Goal: Transaction & Acquisition: Download file/media

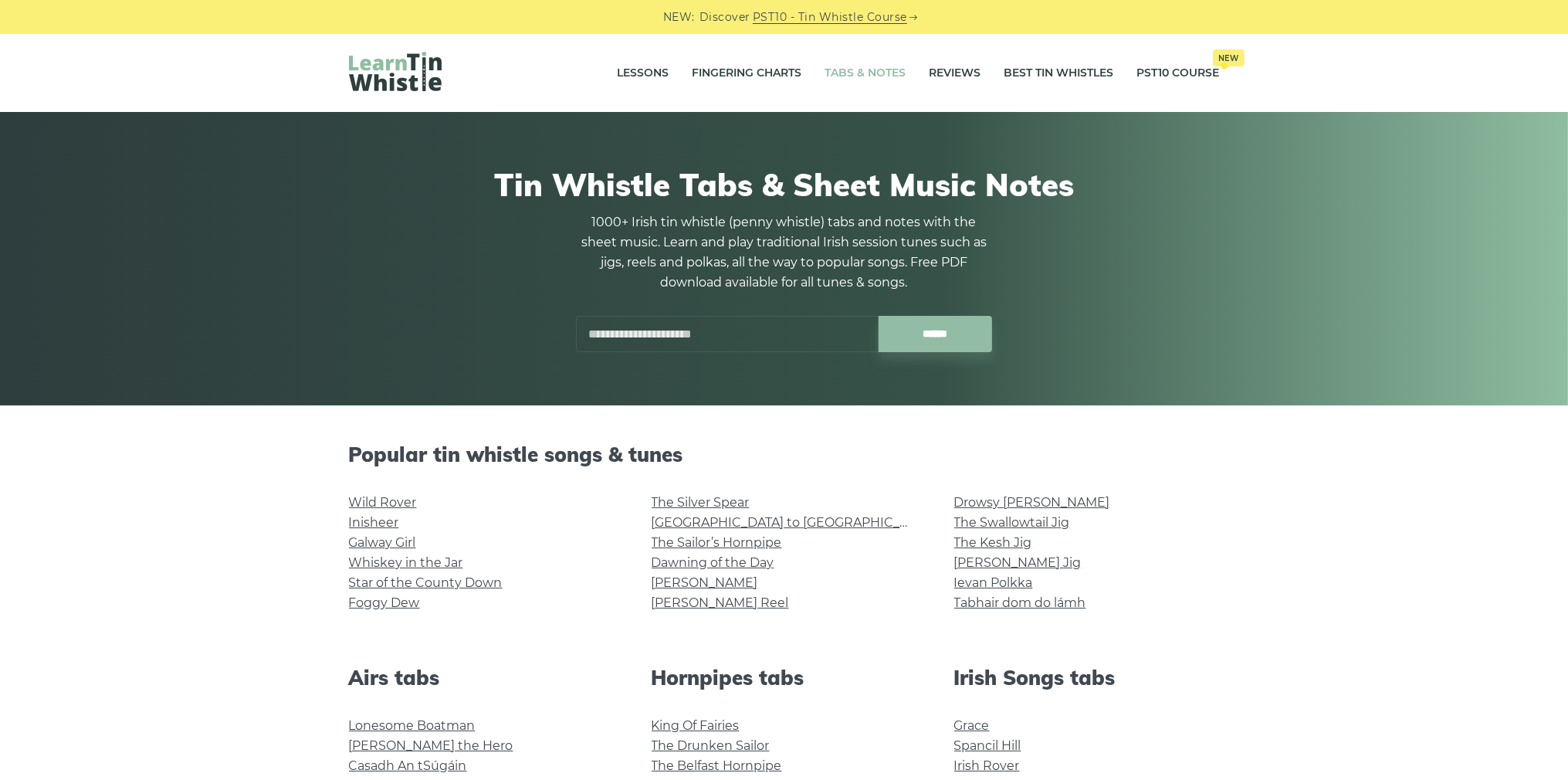
drag, startPoint x: 534, startPoint y: 427, endPoint x: 143, endPoint y: 455, distance: 392.0
copy div "Popular tin whistle songs & tunes Wild Rover Inisheer Galway Girl Whiskey in th…"
click at [981, 726] on link "Grace" at bounding box center [972, 726] width 35 height 14
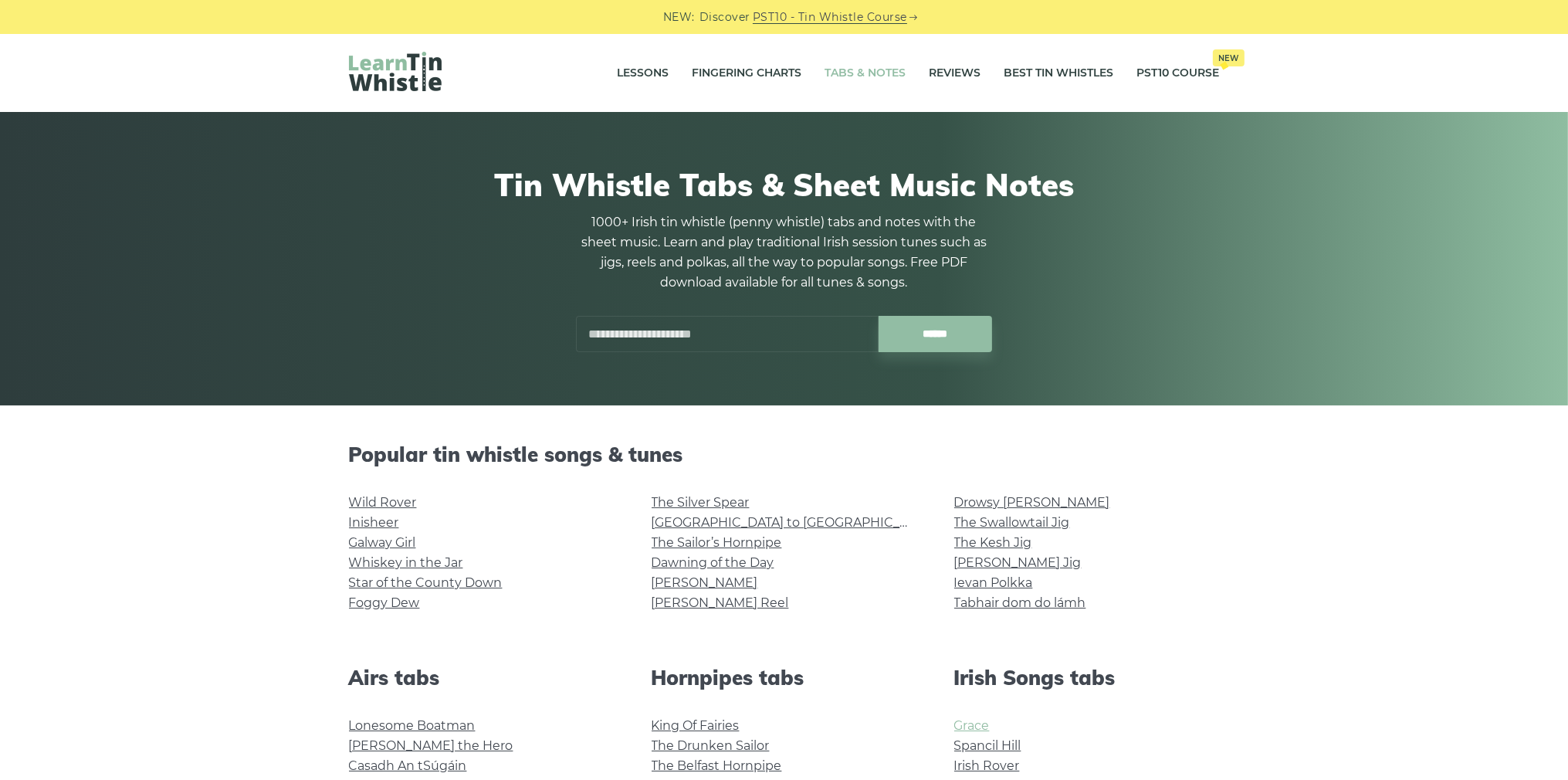
click at [981, 726] on link "Grace" at bounding box center [972, 726] width 35 height 14
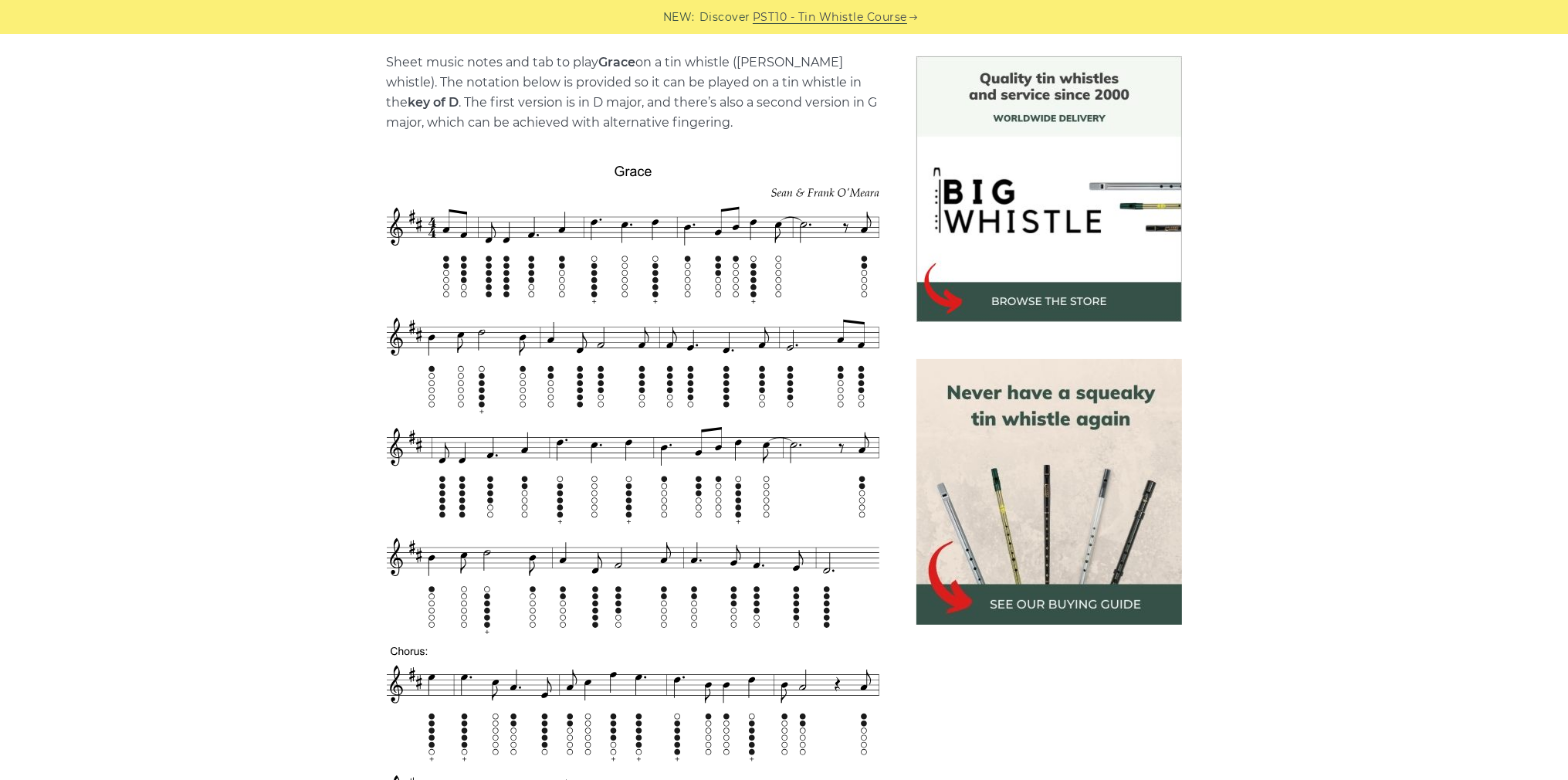
scroll to position [386, 0]
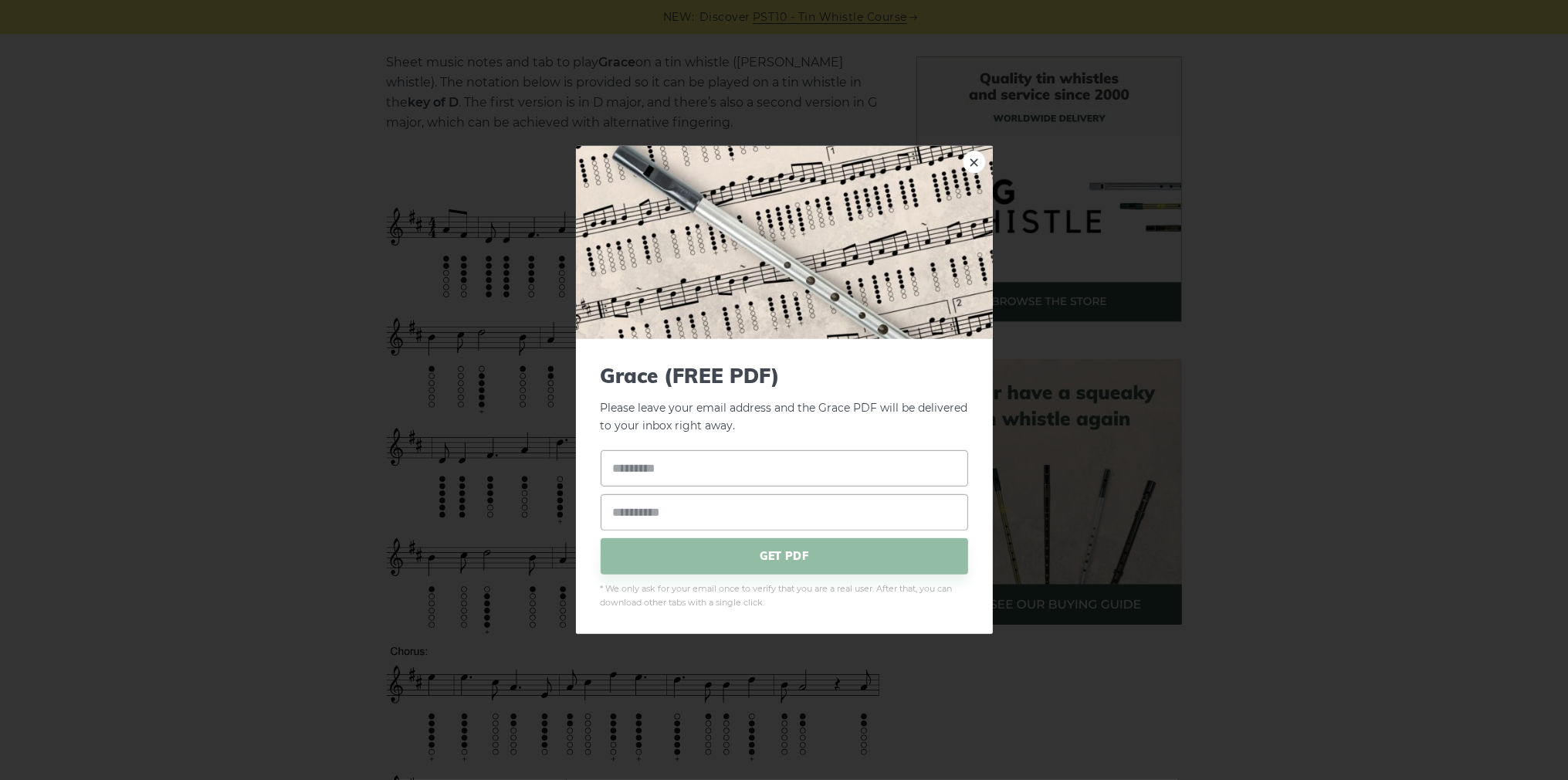
click at [973, 167] on link "×" at bounding box center [974, 162] width 23 height 23
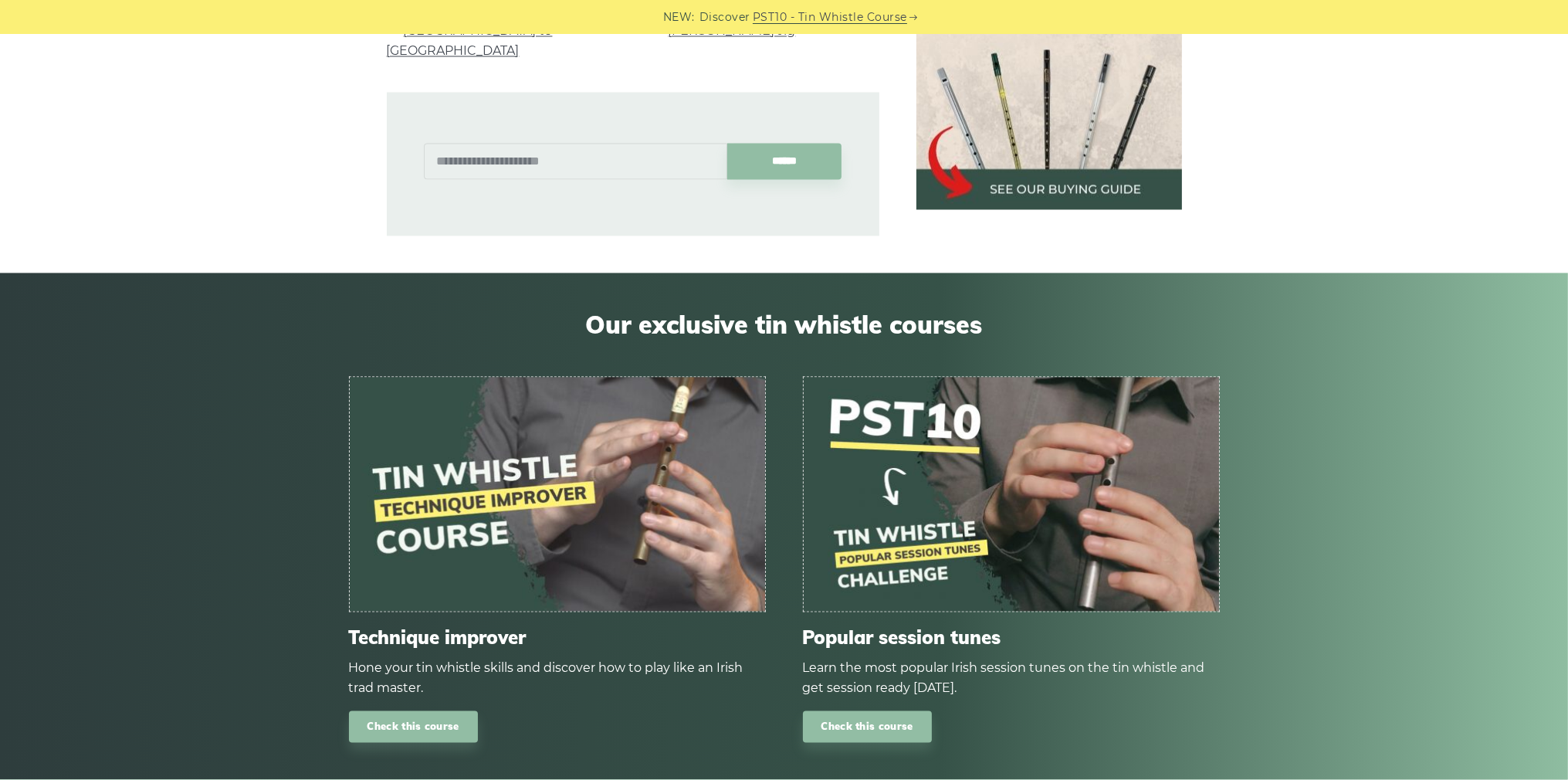
scroll to position [4421, 0]
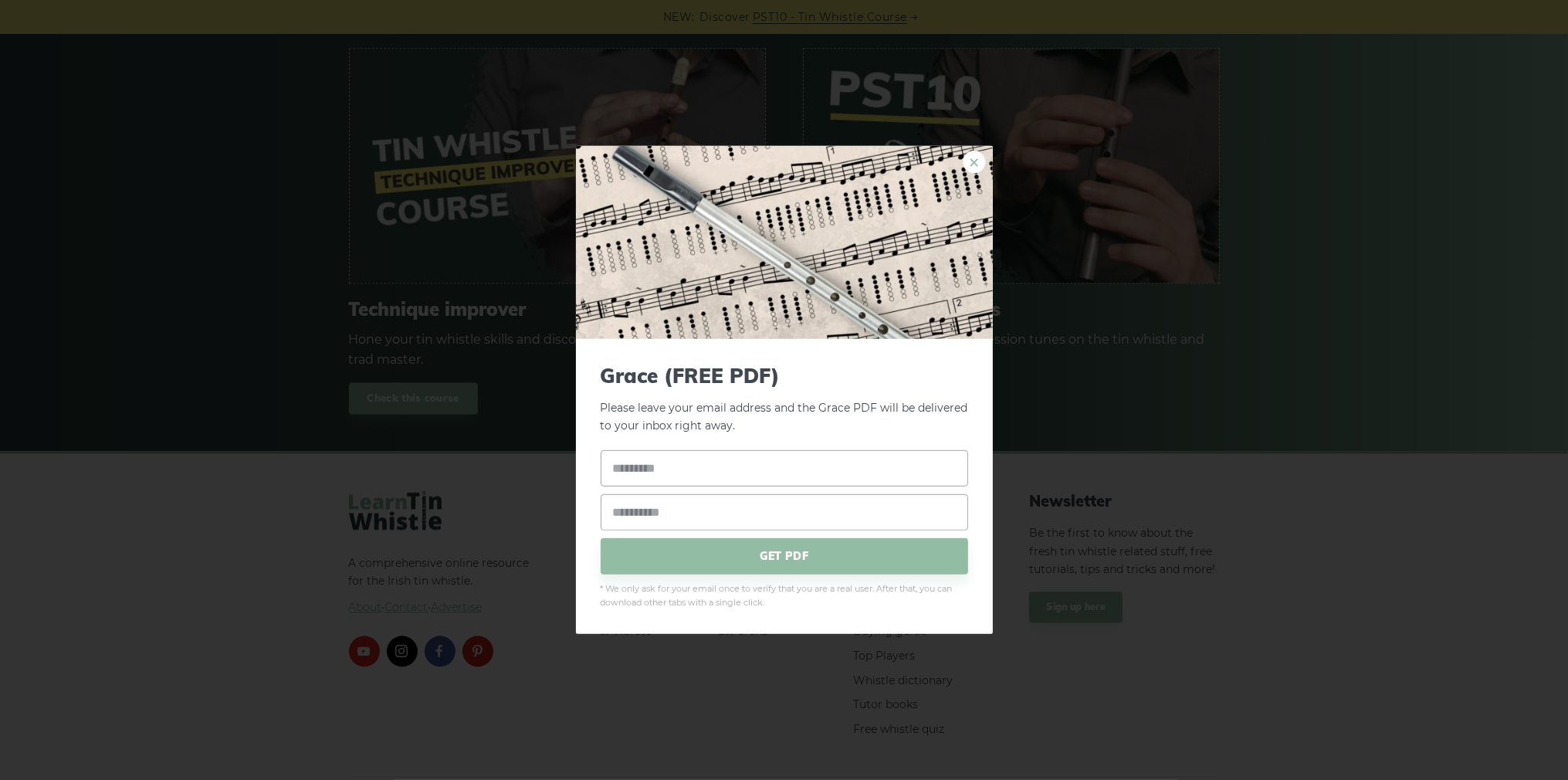
click at [969, 158] on link "×" at bounding box center [974, 162] width 23 height 23
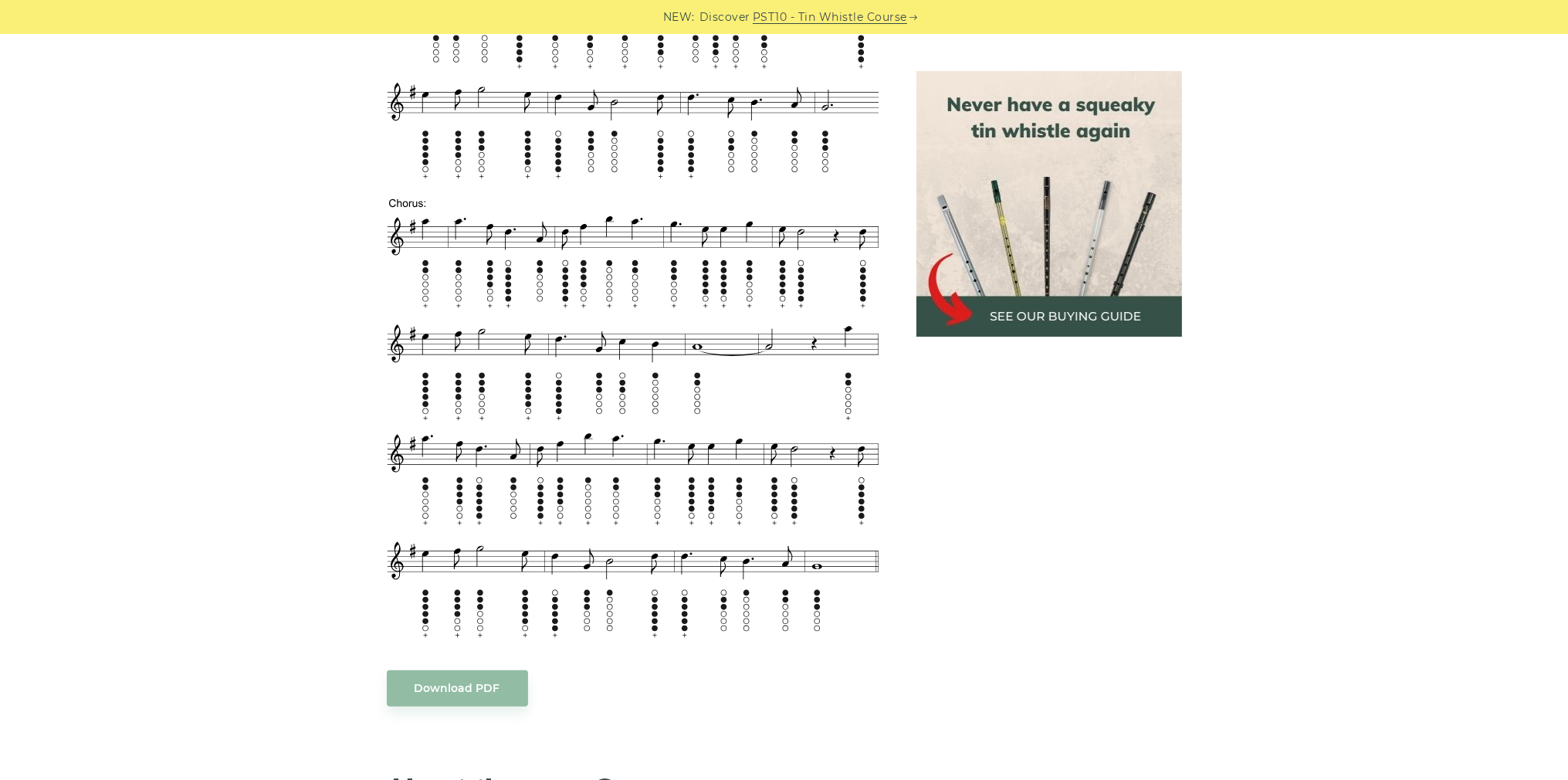
scroll to position [1795, 0]
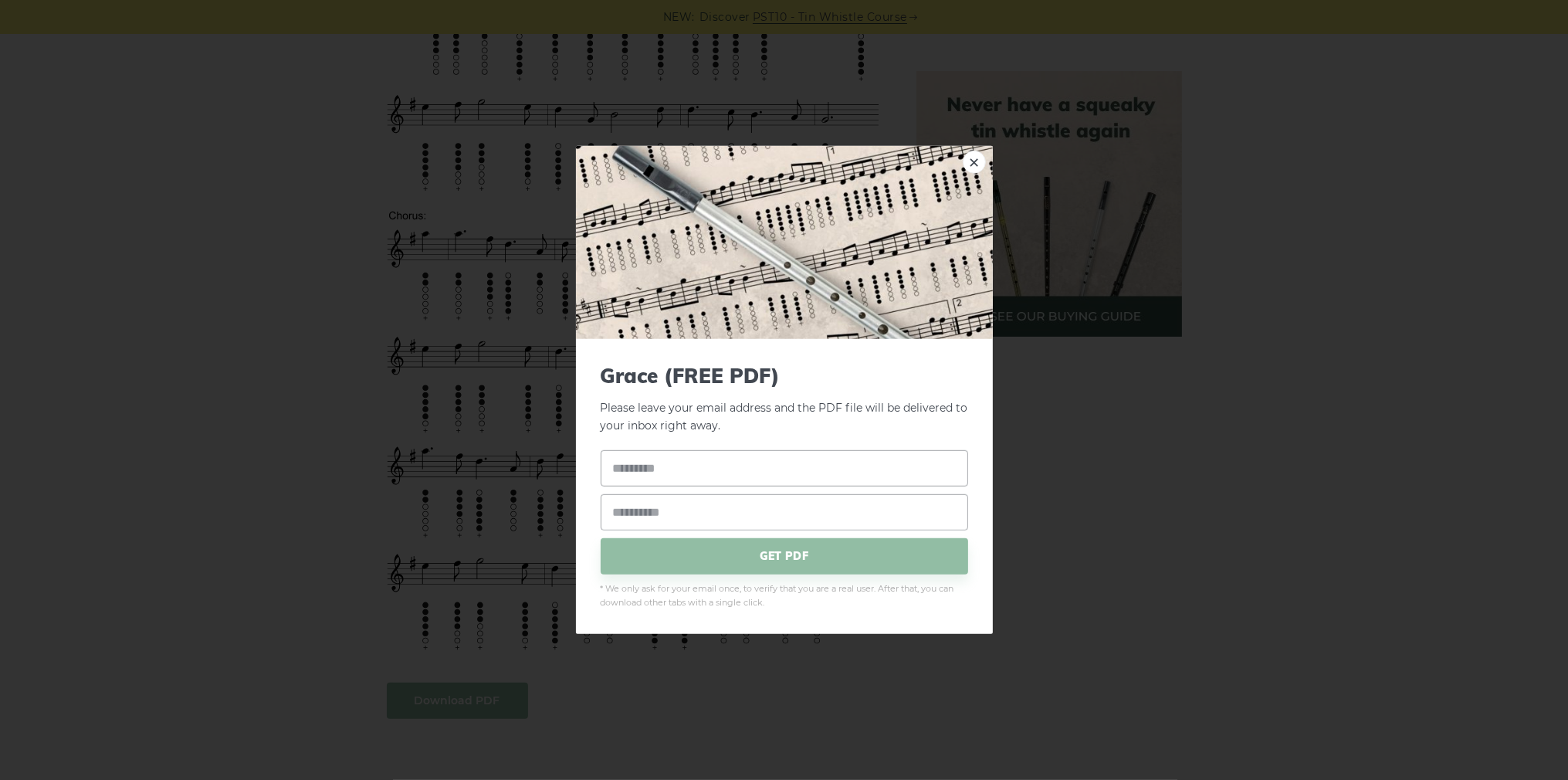
drag, startPoint x: 451, startPoint y: 701, endPoint x: 460, endPoint y: 698, distance: 9.5
click at [747, 551] on span "GET PDF" at bounding box center [784, 555] width 367 height 36
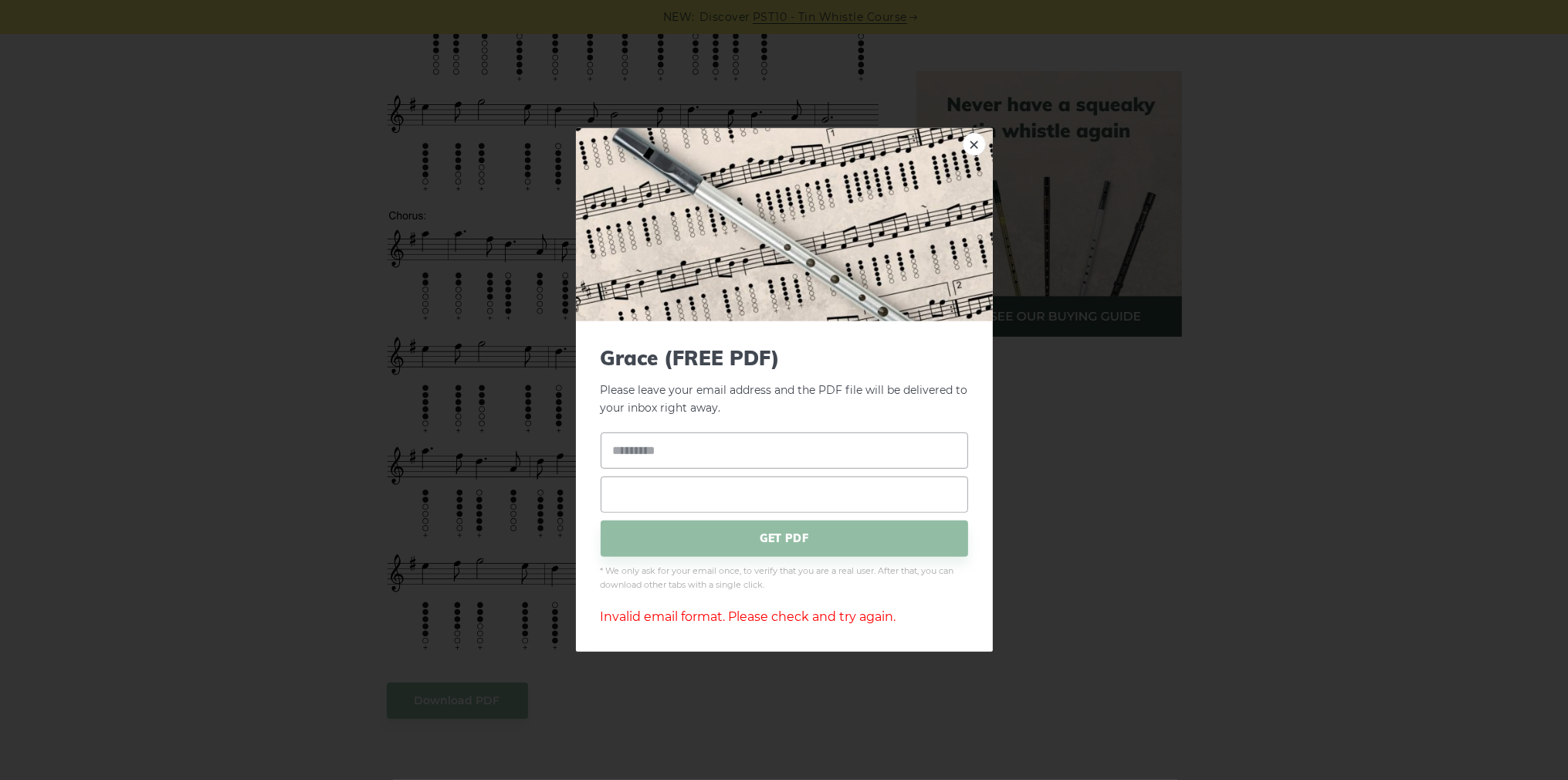
click at [655, 497] on input "email" at bounding box center [784, 493] width 367 height 36
type input "**********"
click at [680, 446] on input "text" at bounding box center [784, 449] width 367 height 36
type input "**"
click at [700, 540] on span "GET PDF" at bounding box center [784, 537] width 367 height 36
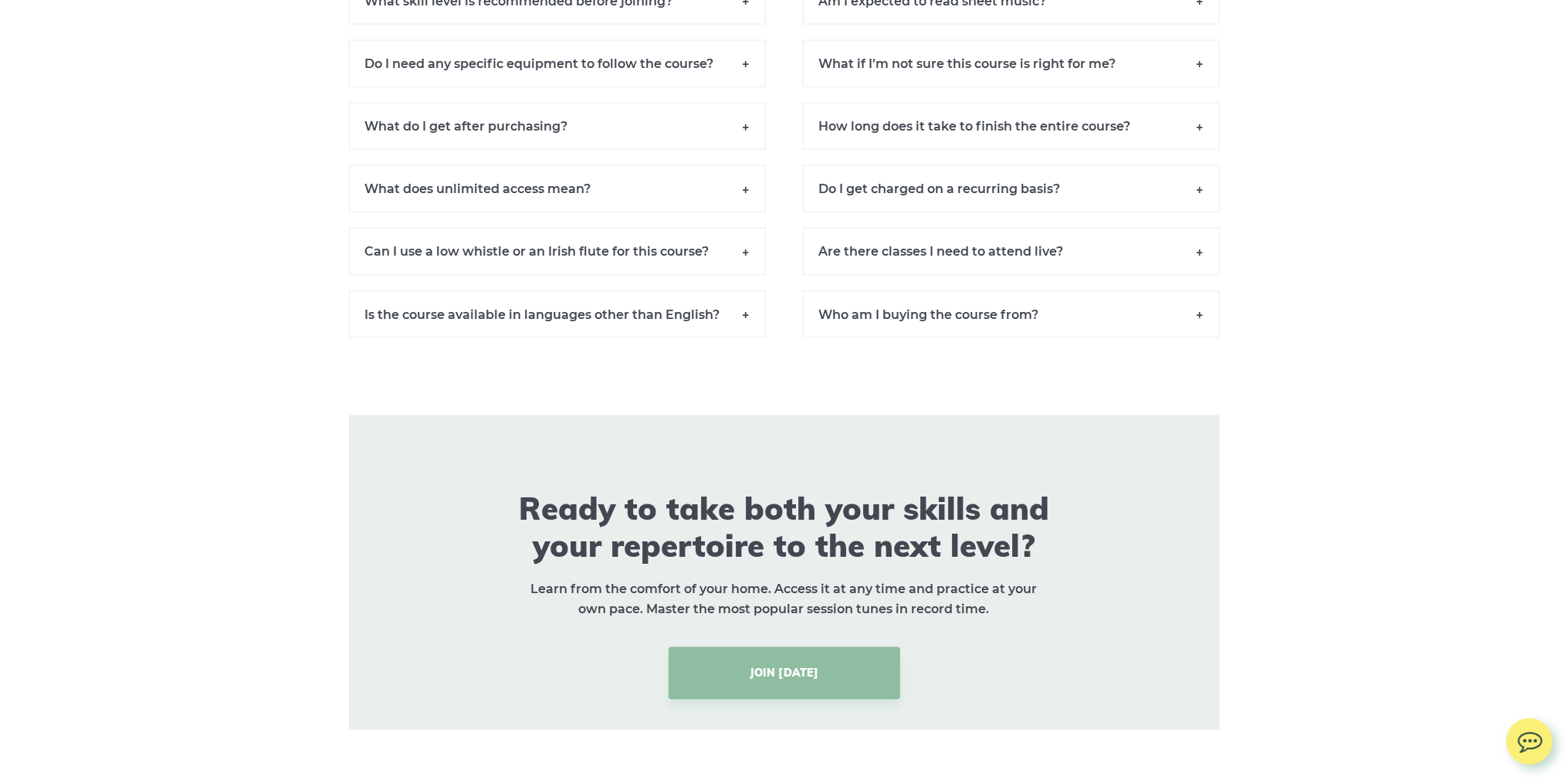
scroll to position [11464, 0]
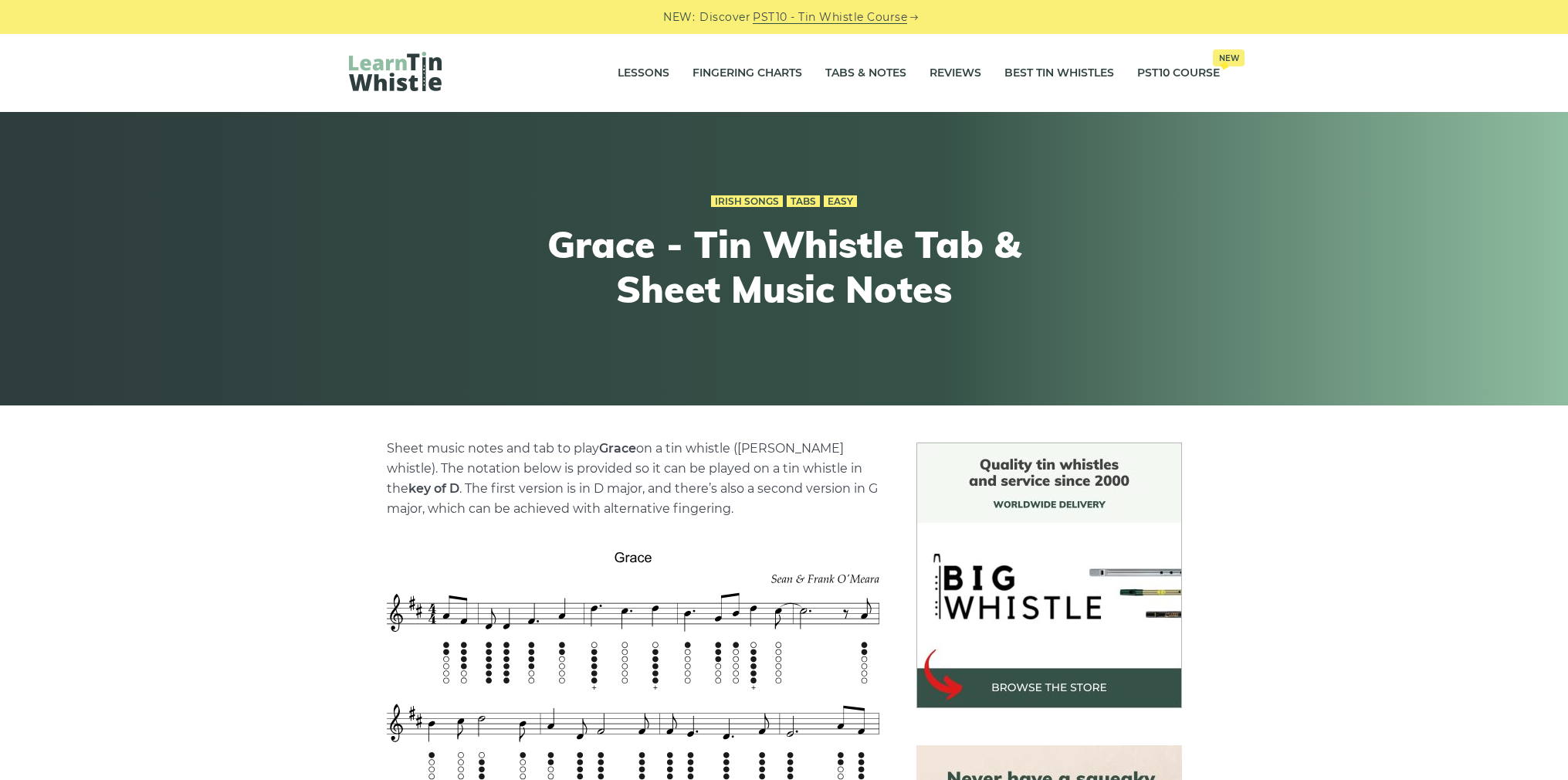
scroll to position [1795, 0]
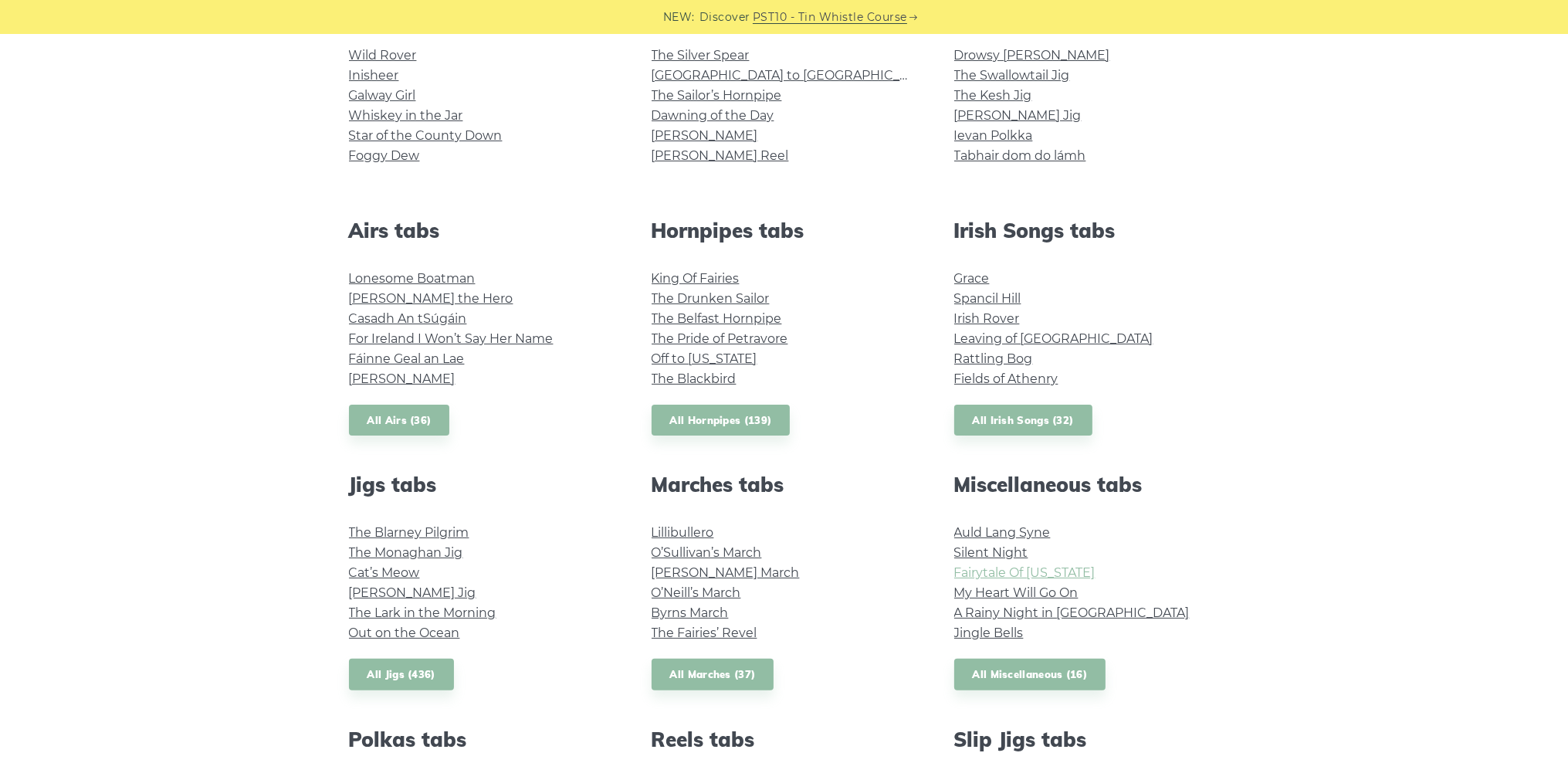
scroll to position [541, 0]
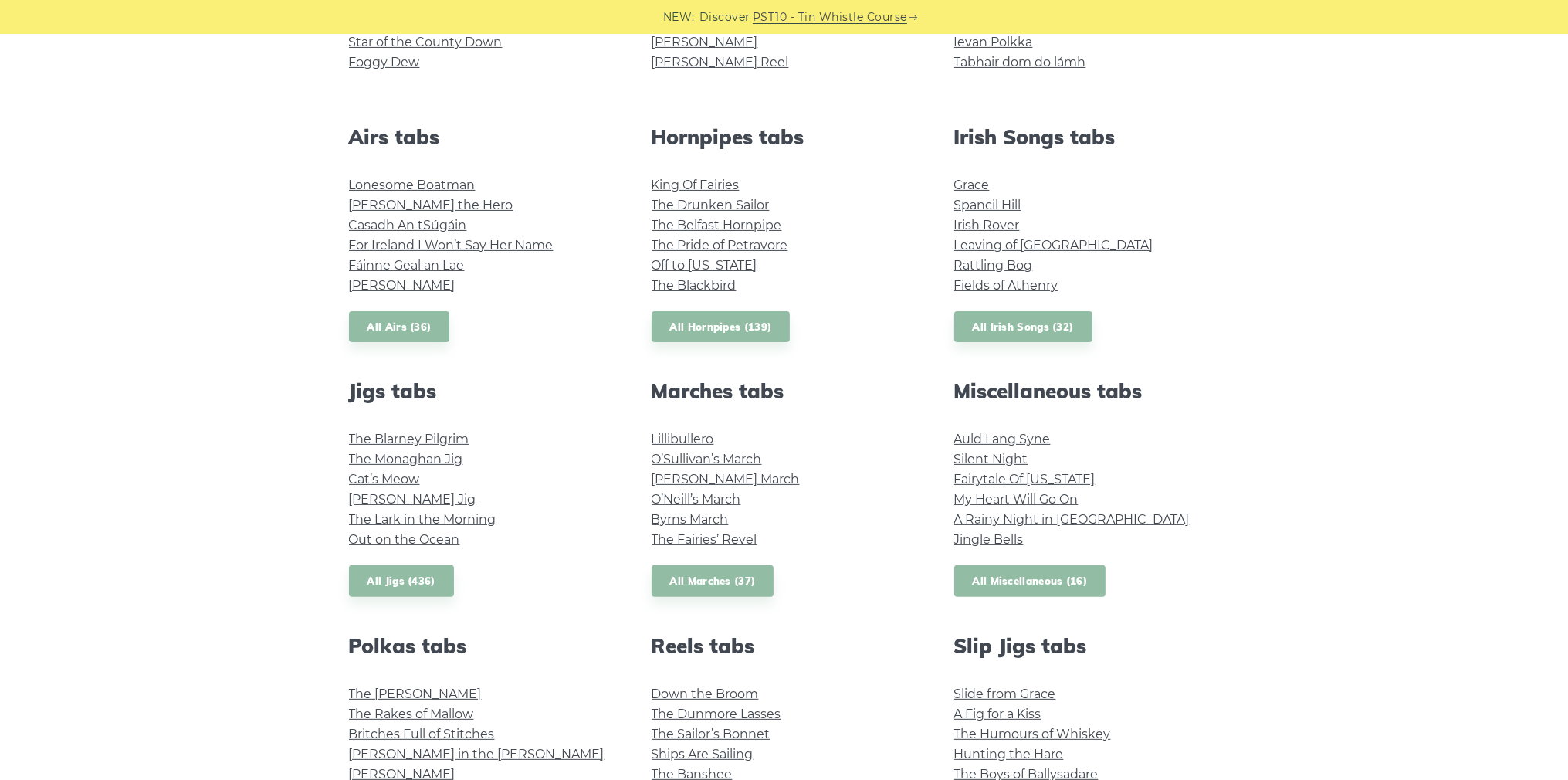
click at [1040, 583] on link "All Miscellaneous (16)" at bounding box center [1030, 581] width 152 height 32
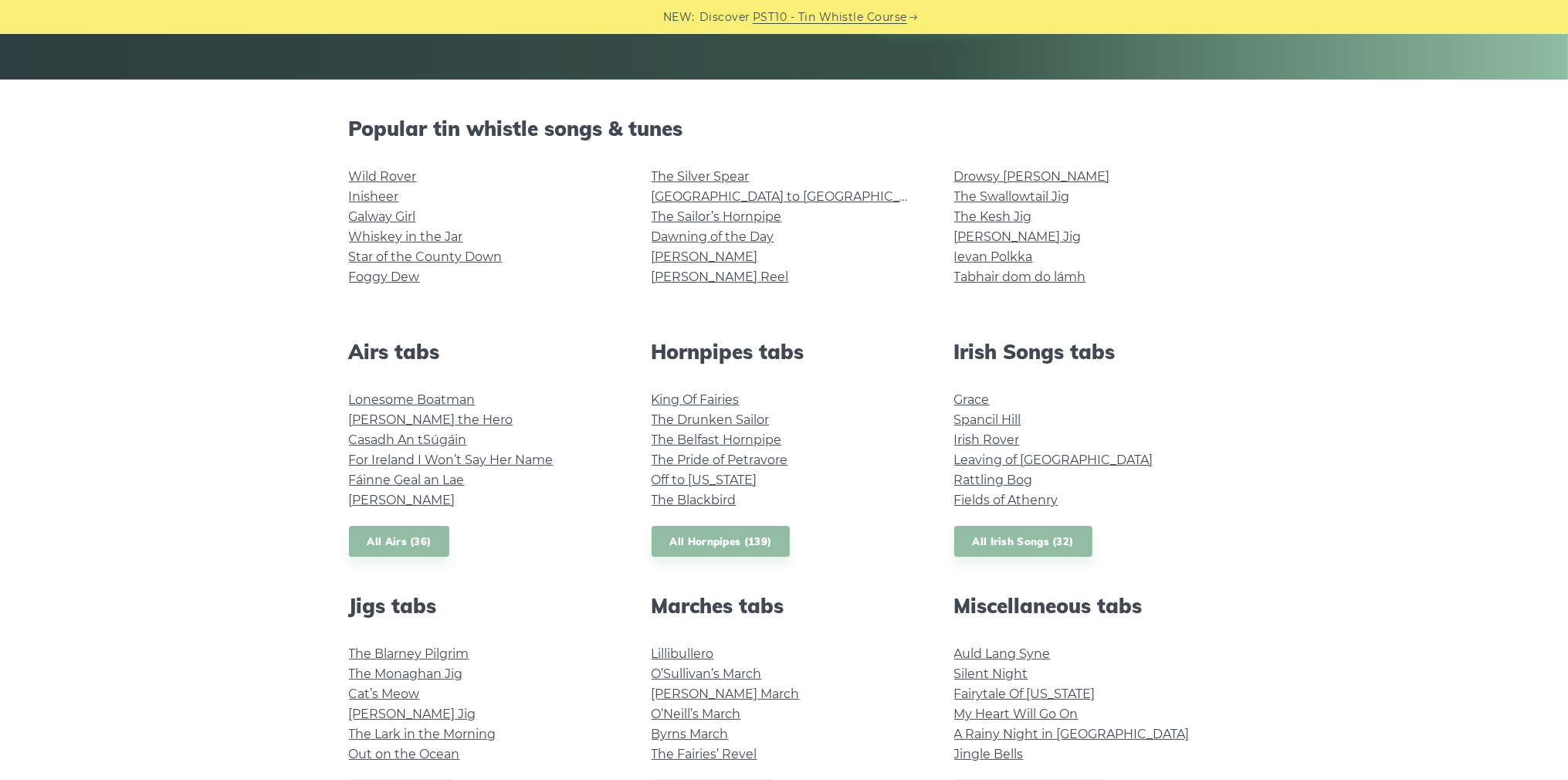
scroll to position [309, 0]
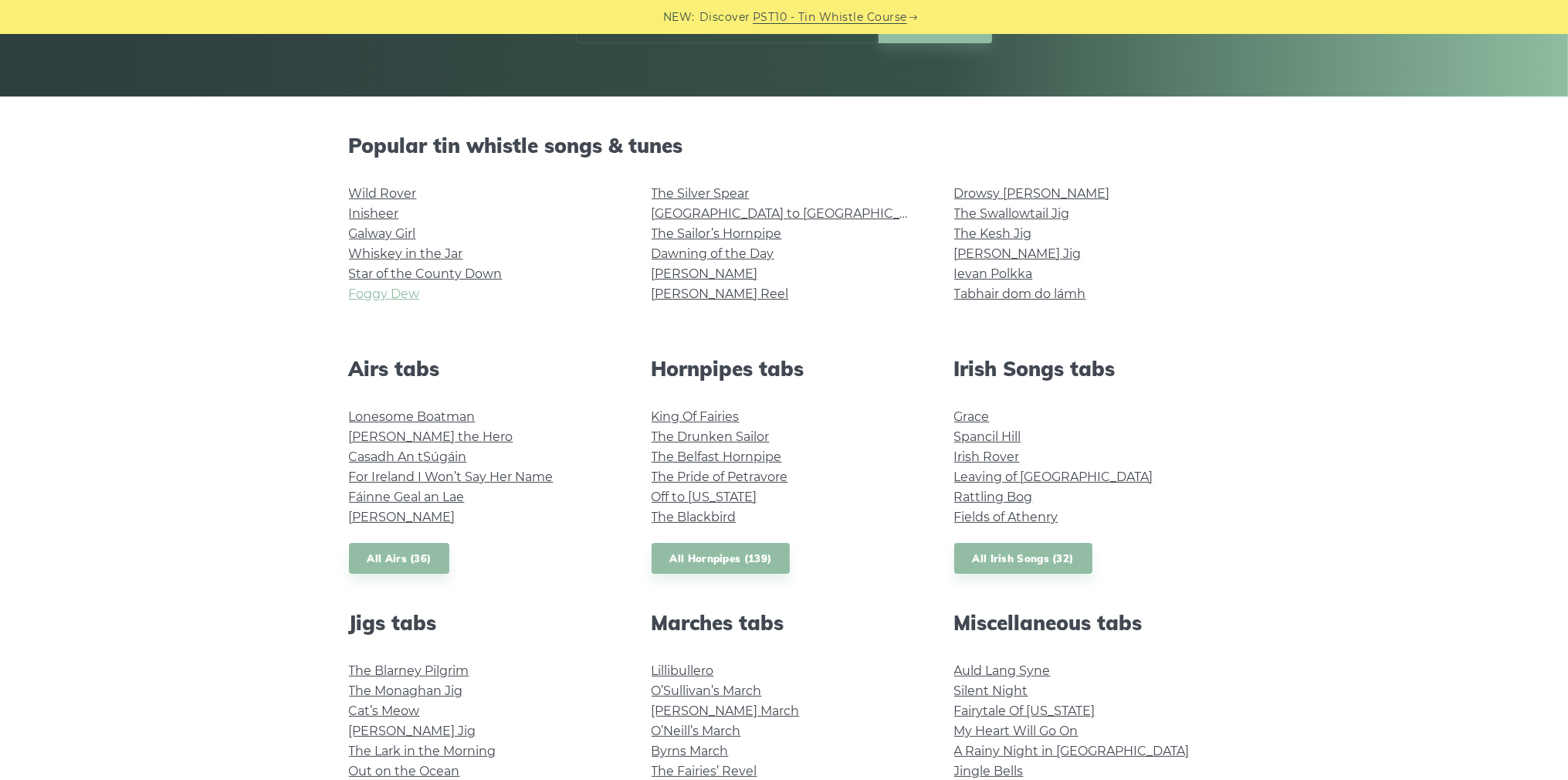
click at [399, 294] on link "Foggy Dew" at bounding box center [384, 294] width 71 height 14
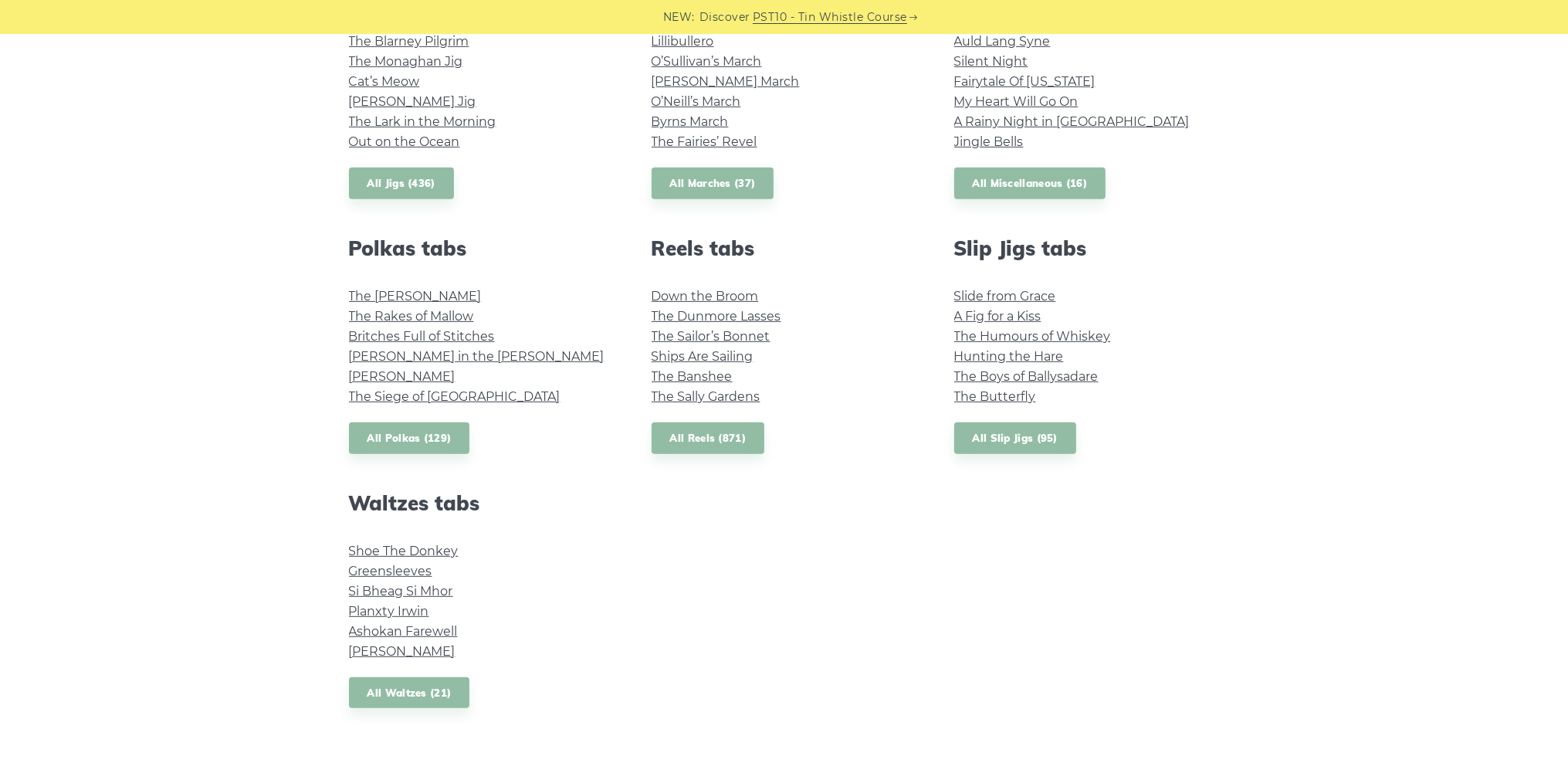
scroll to position [1185, 0]
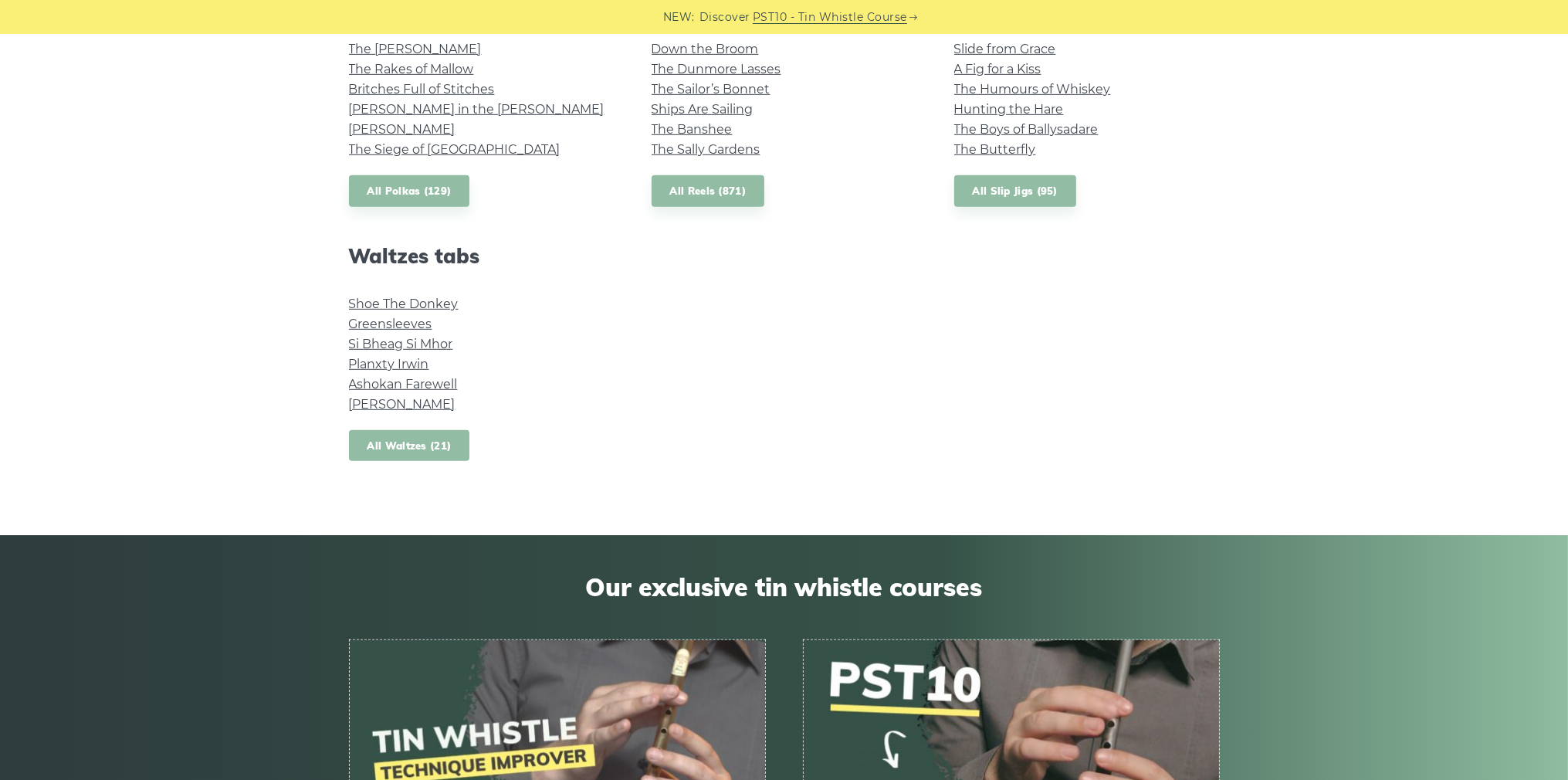
click at [391, 444] on link "All Waltzes (21)" at bounding box center [409, 446] width 121 height 32
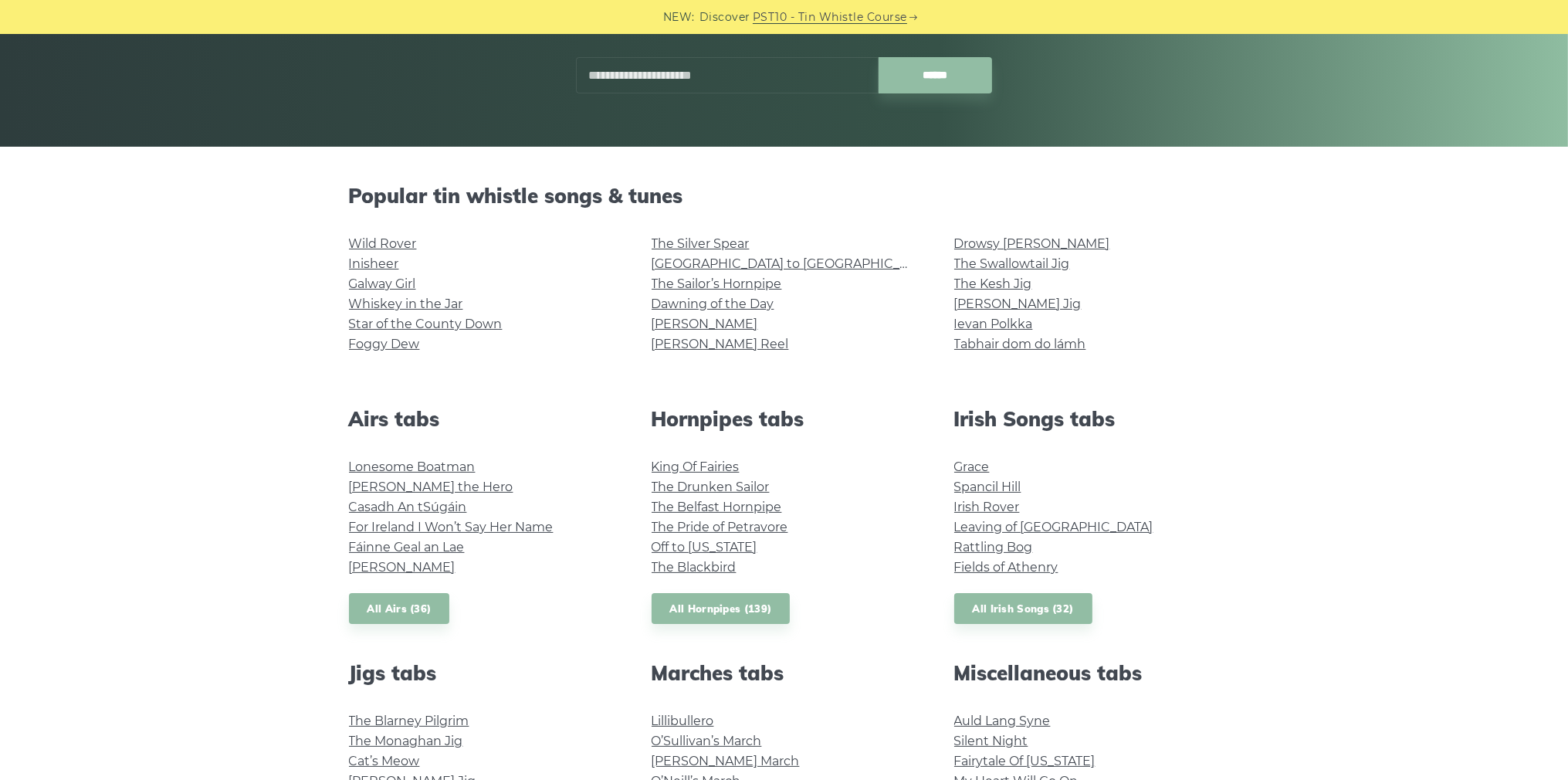
scroll to position [182, 0]
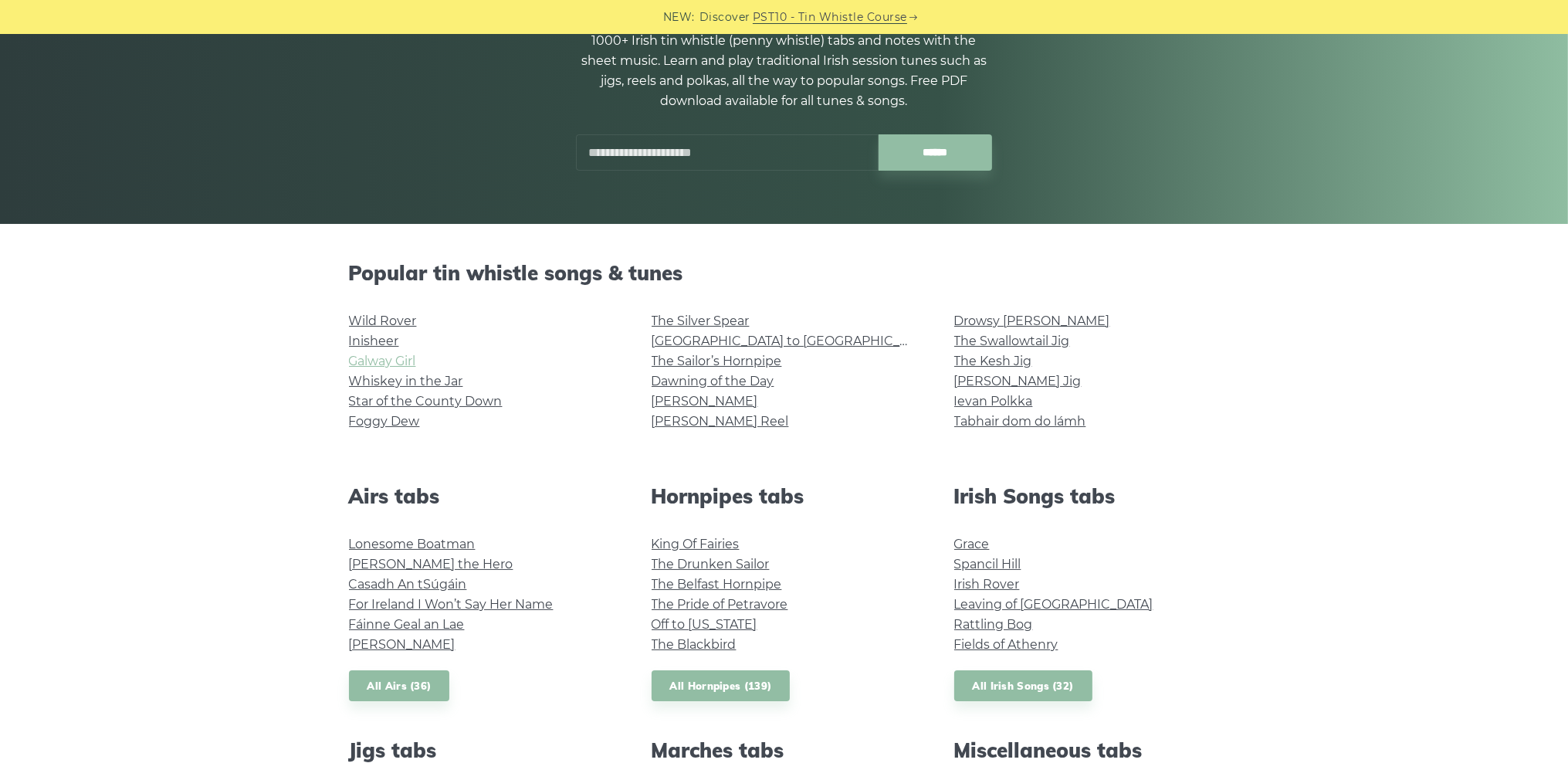
click at [366, 365] on link "Galway Girl" at bounding box center [383, 361] width 67 height 14
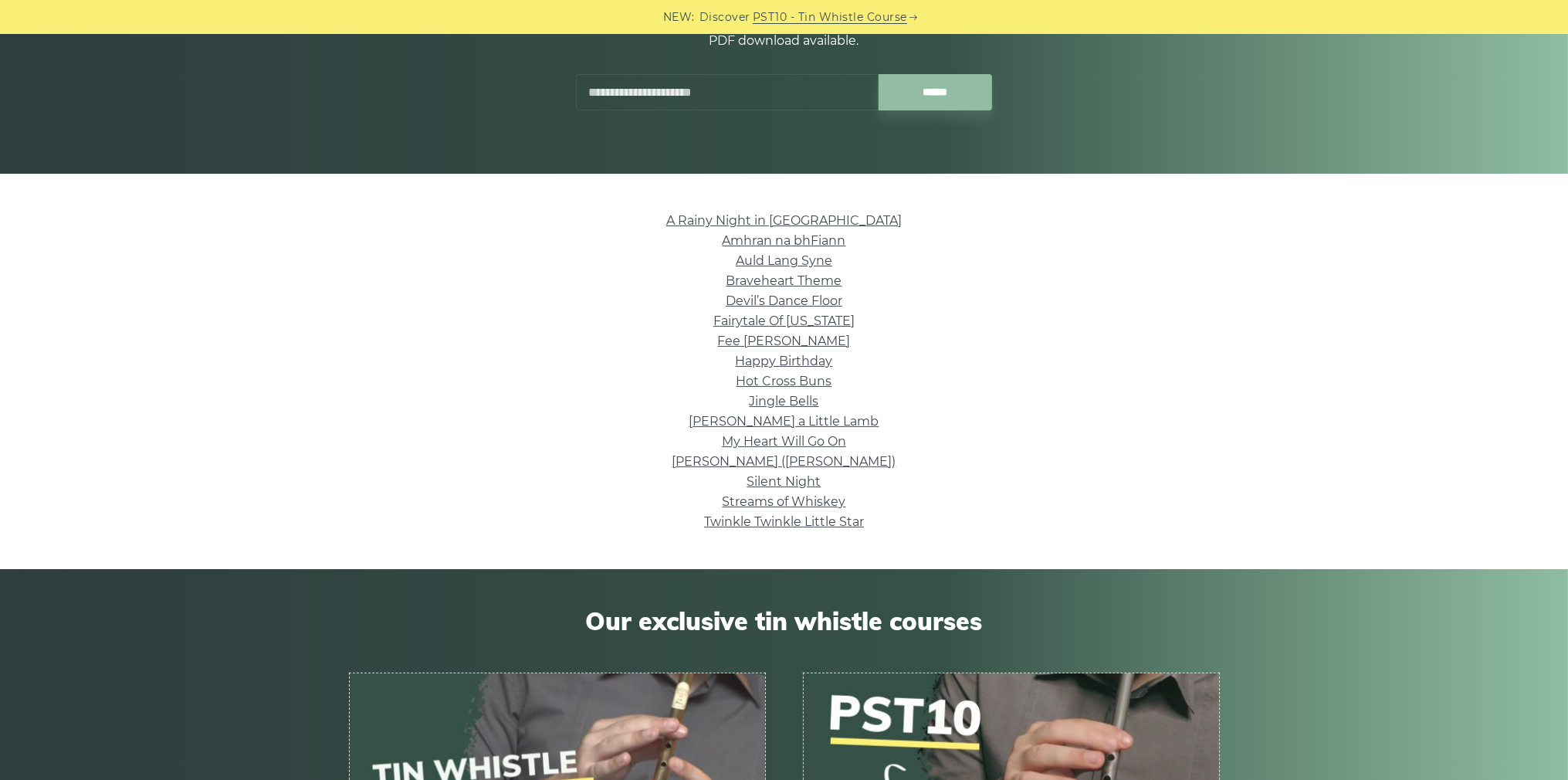
scroll to position [155, 0]
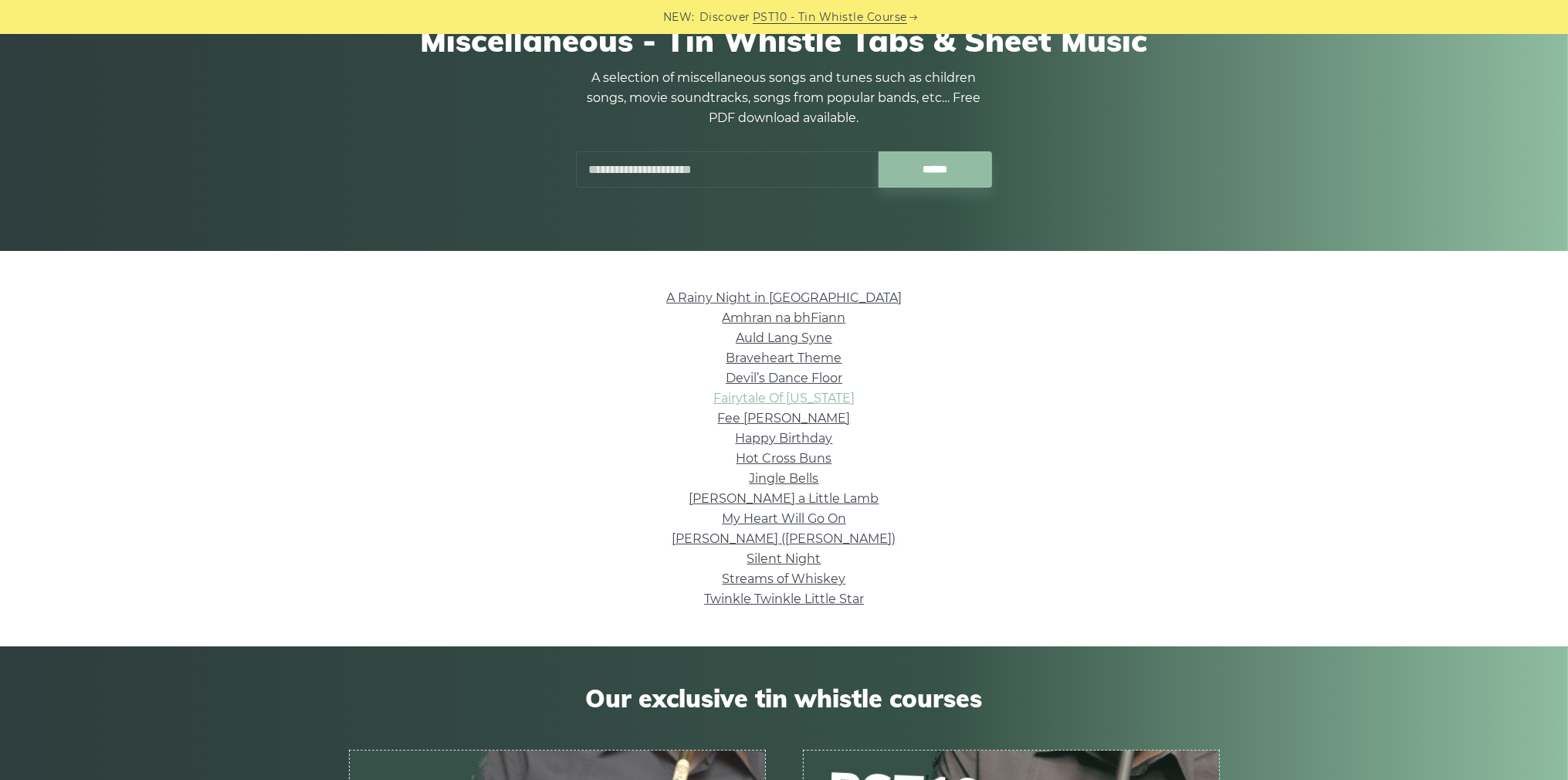
click at [760, 405] on link "Fairytale Of [US_STATE]" at bounding box center [784, 398] width 141 height 14
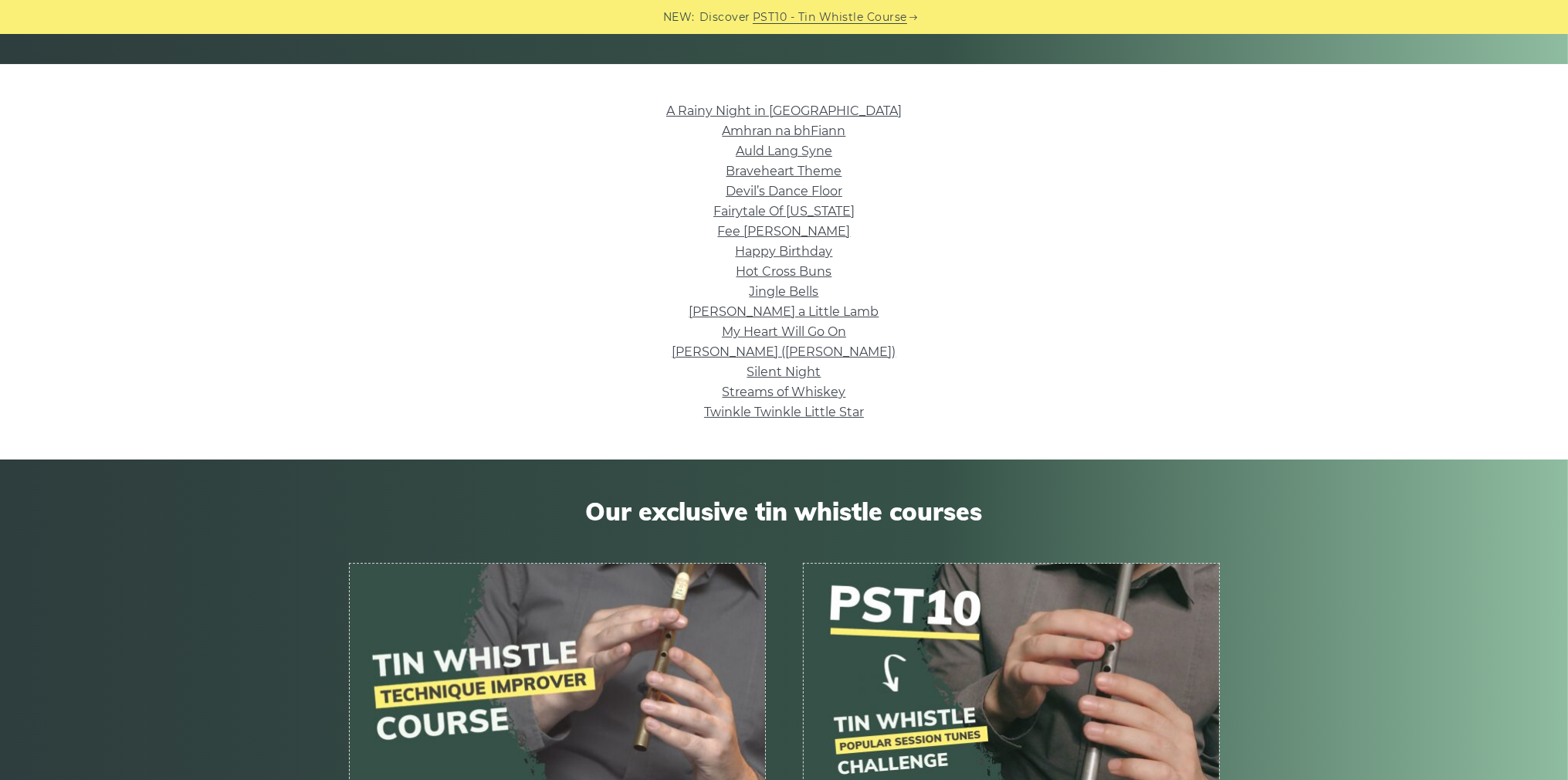
scroll to position [77, 0]
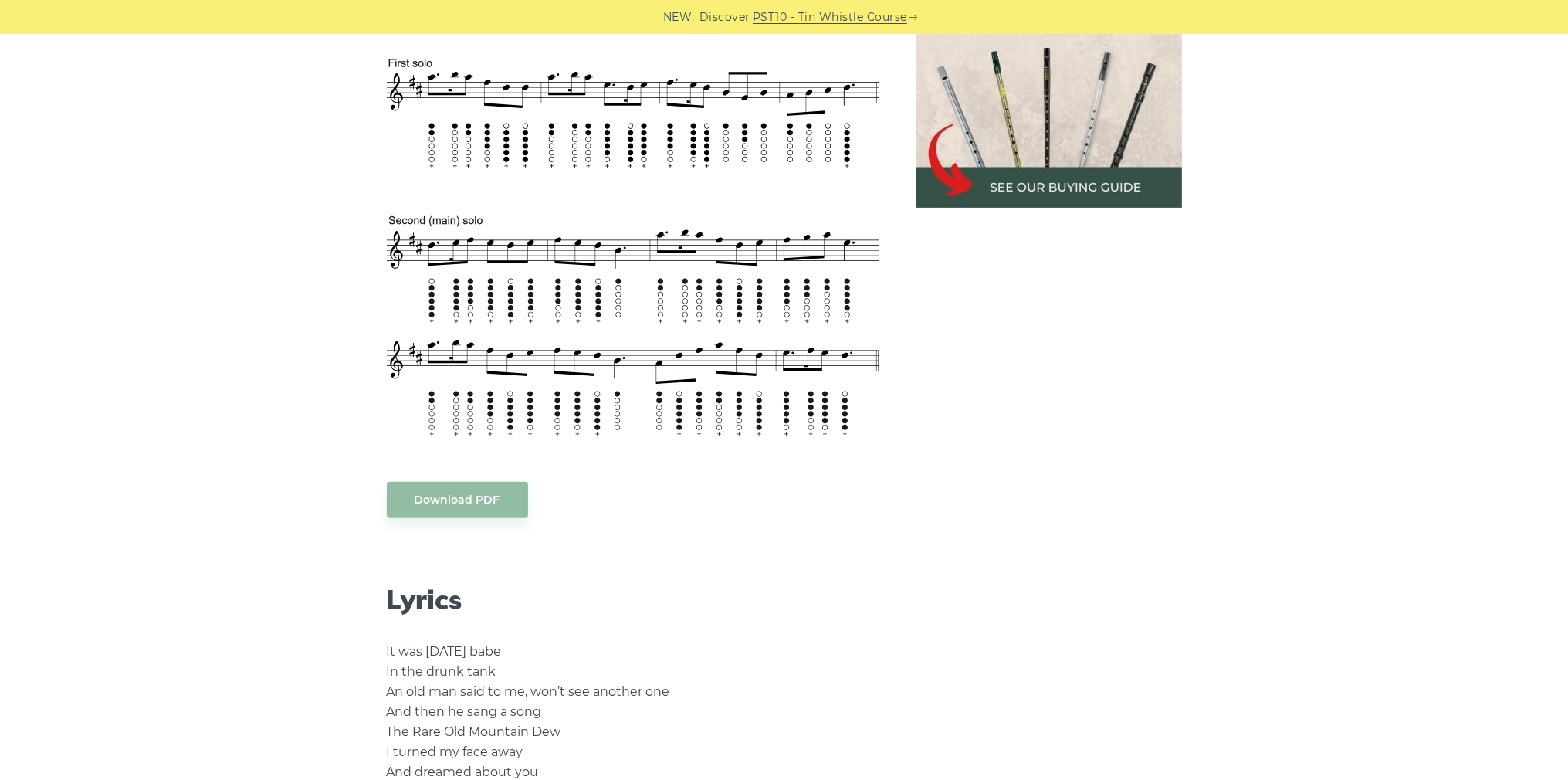
scroll to position [617, 0]
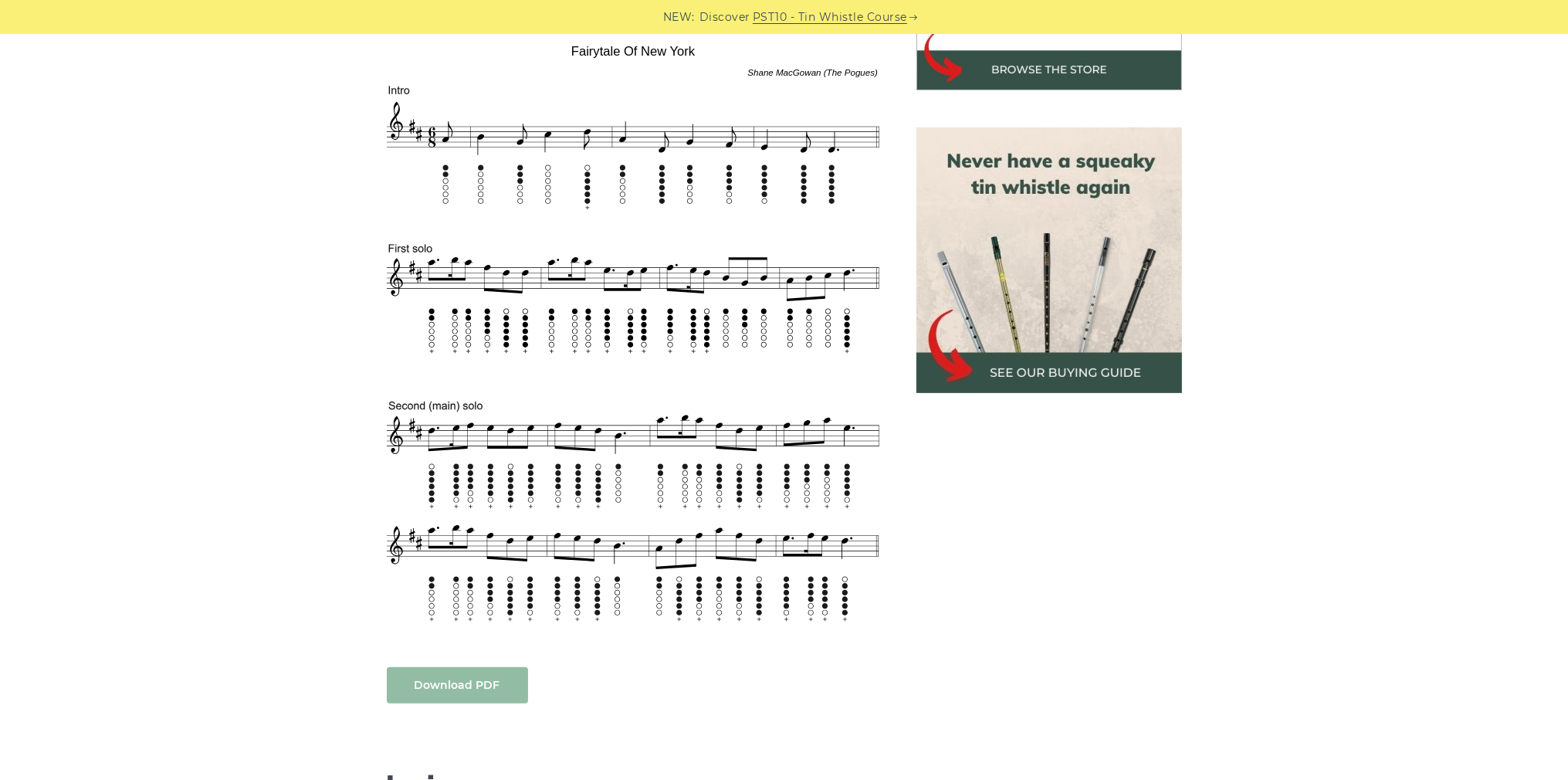
click at [464, 694] on link "Download PDF" at bounding box center [457, 685] width 141 height 36
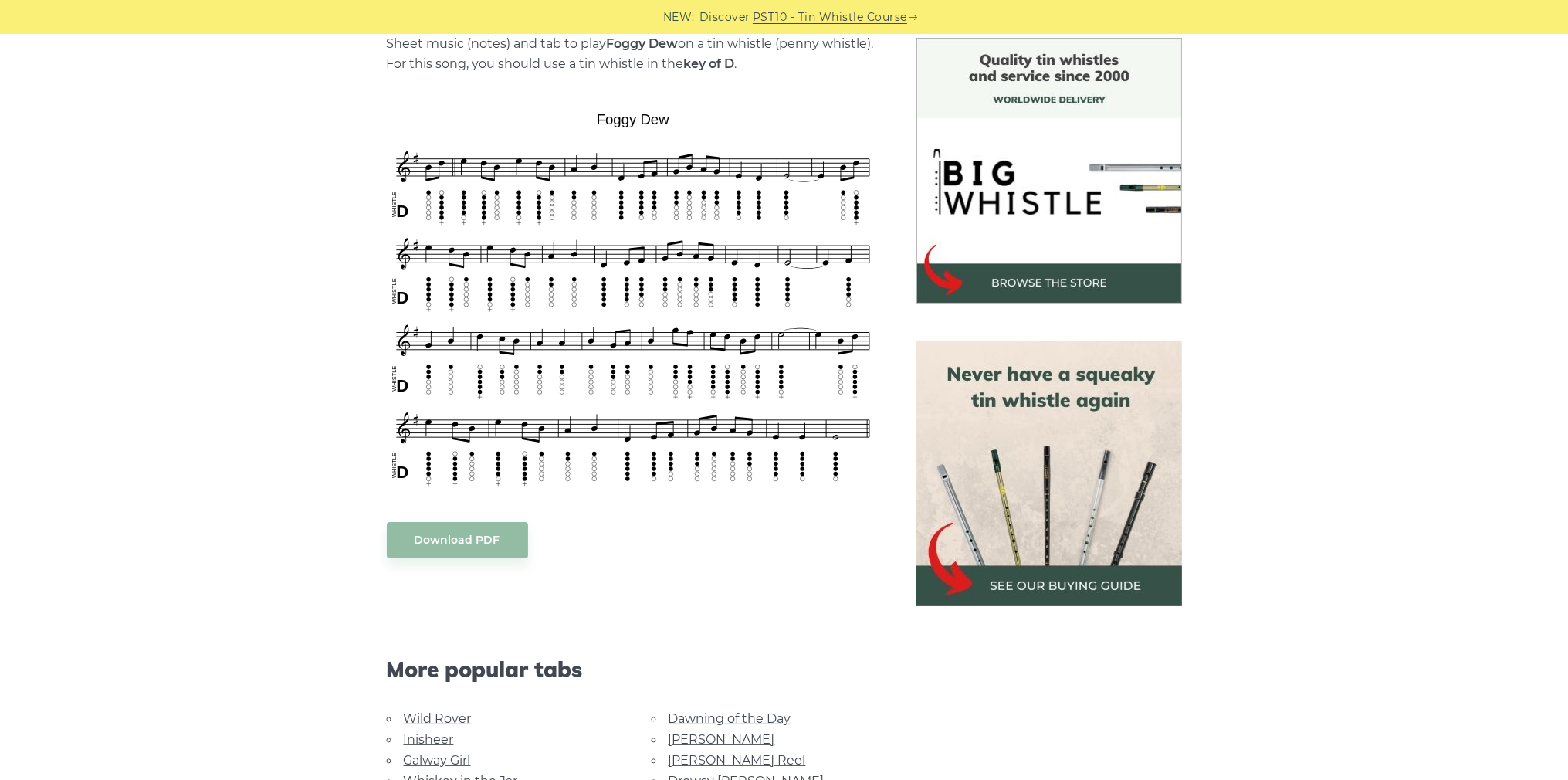
scroll to position [464, 0]
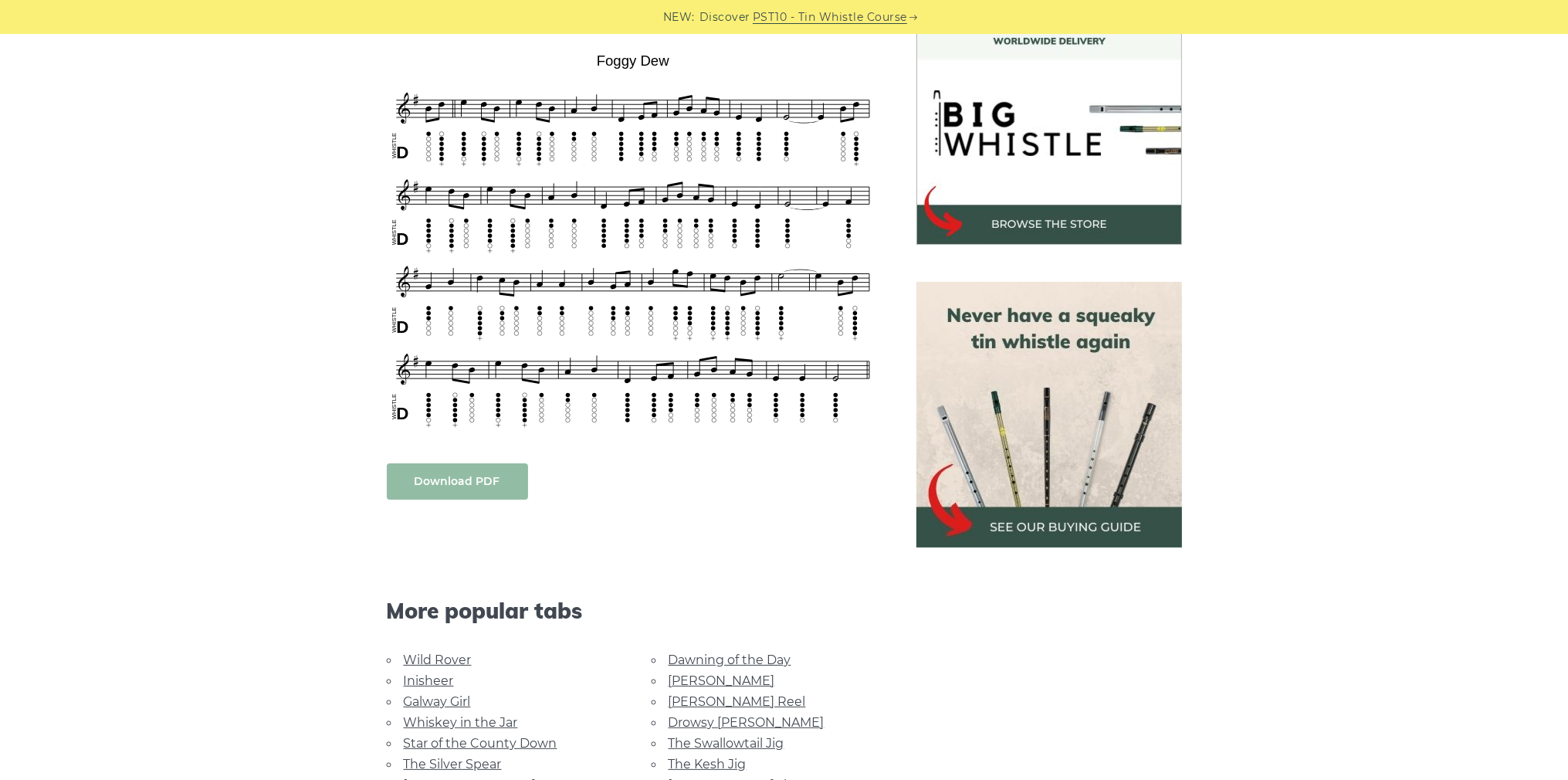
click at [455, 482] on link "Download PDF" at bounding box center [457, 481] width 141 height 36
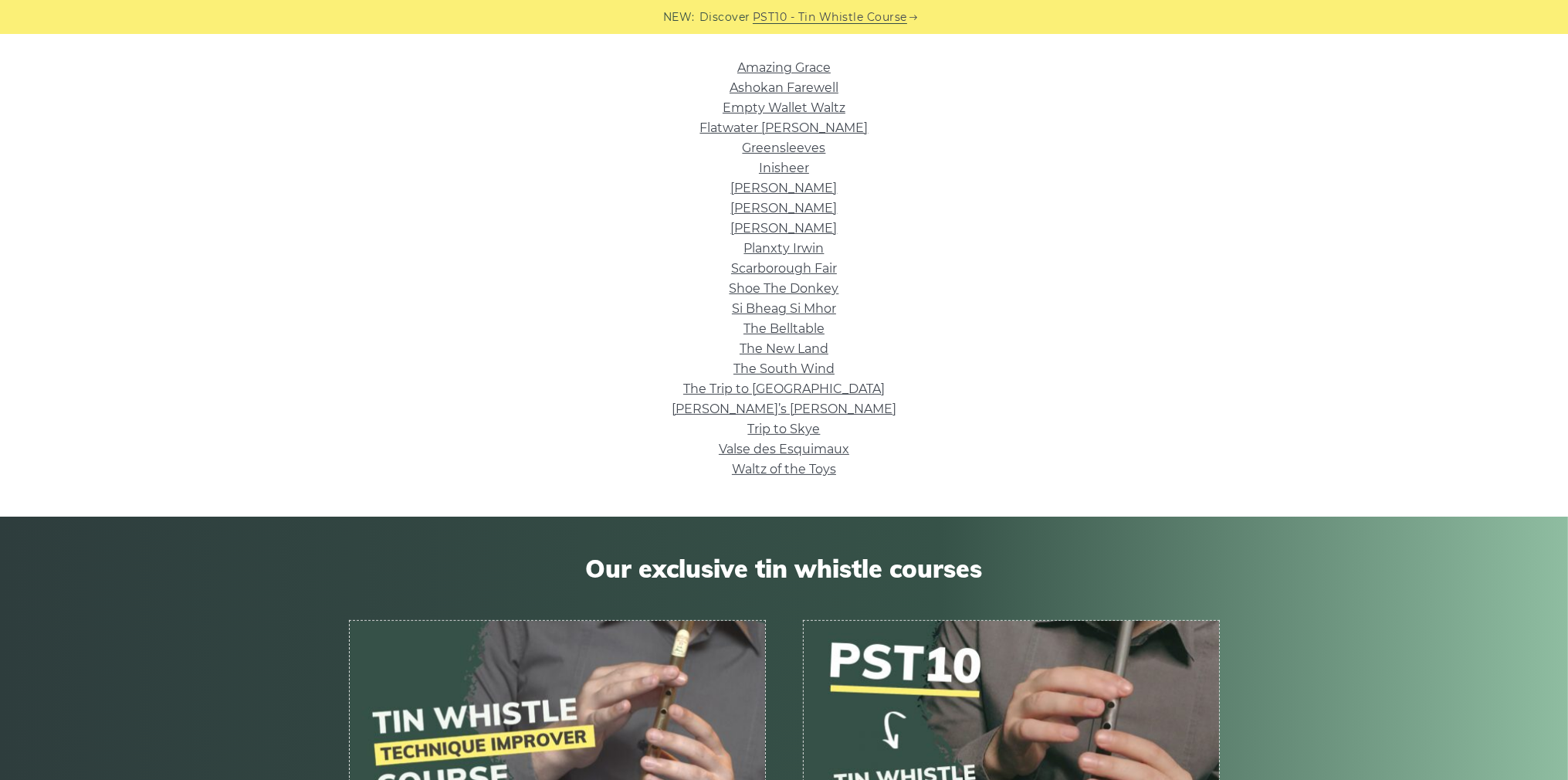
scroll to position [386, 0]
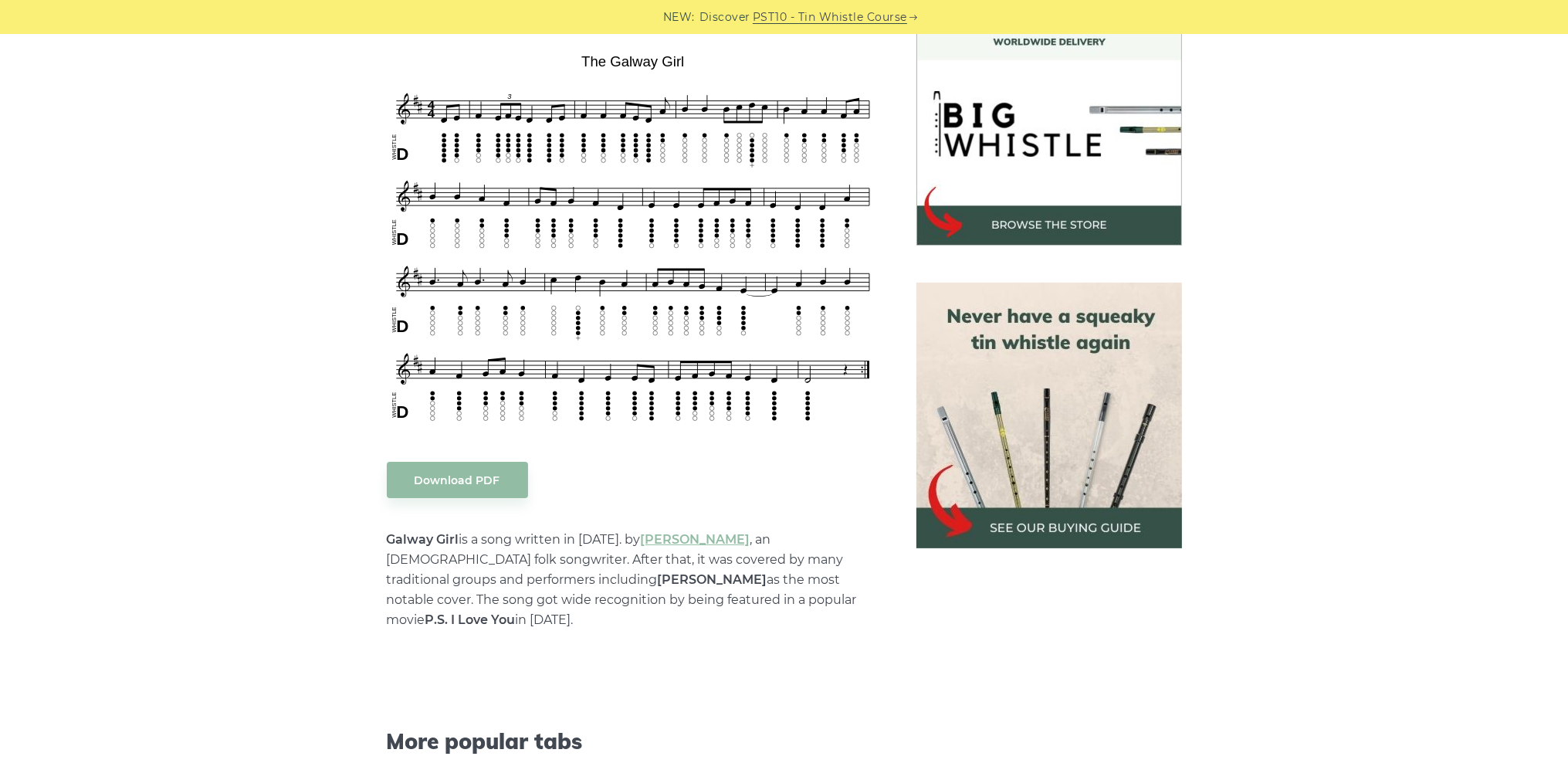
scroll to position [464, 0]
click at [457, 475] on link "Download PDF" at bounding box center [457, 479] width 141 height 36
